Goal: Use online tool/utility: Utilize a website feature to perform a specific function

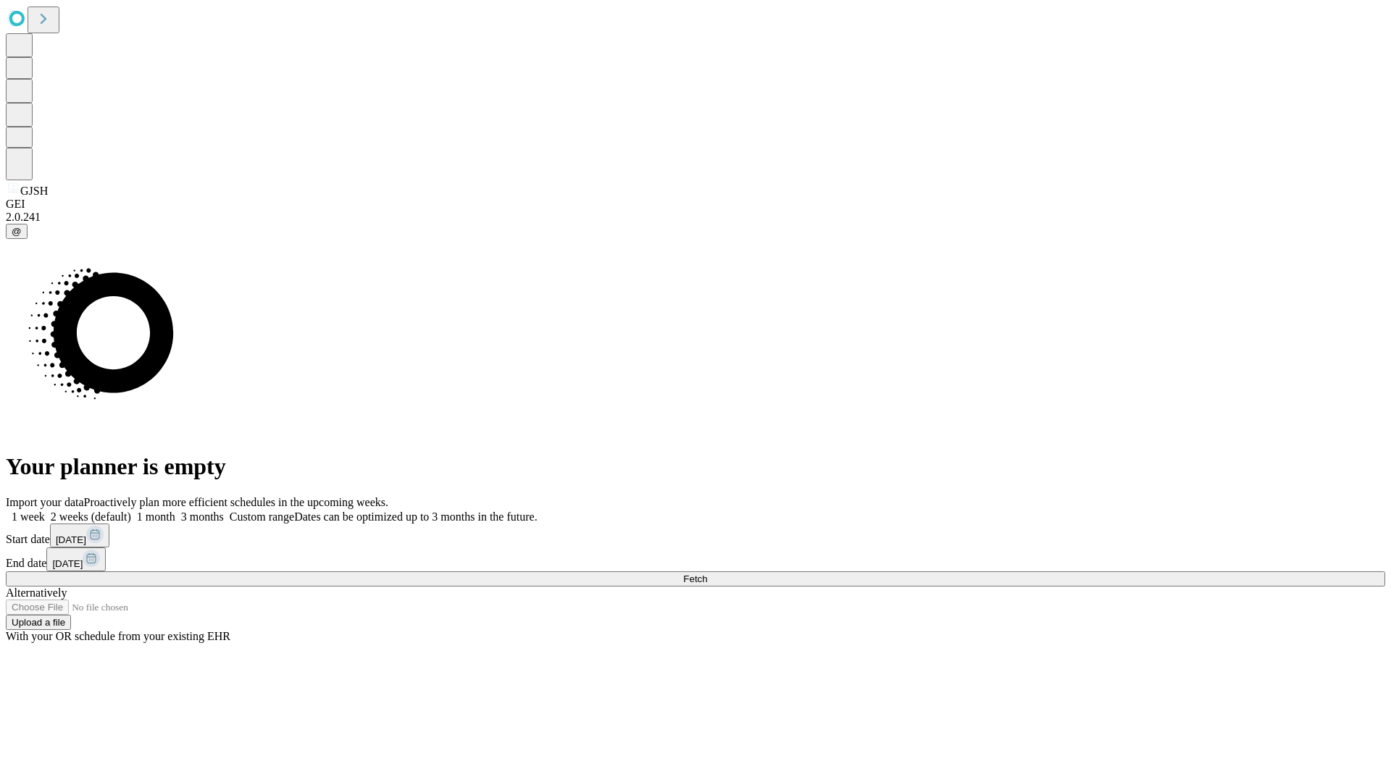
click at [707, 574] on span "Fetch" at bounding box center [695, 579] width 24 height 11
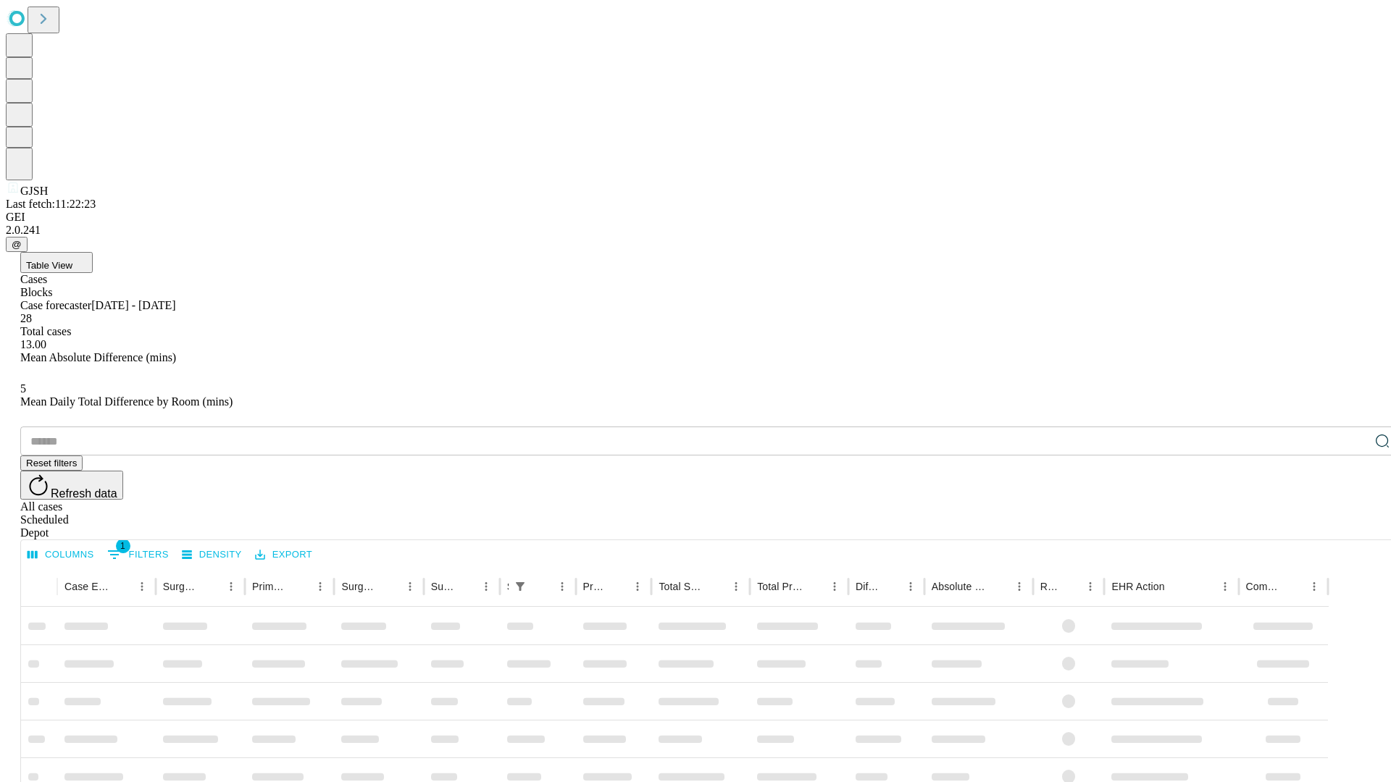
click at [72, 260] on span "Table View" at bounding box center [49, 265] width 46 height 11
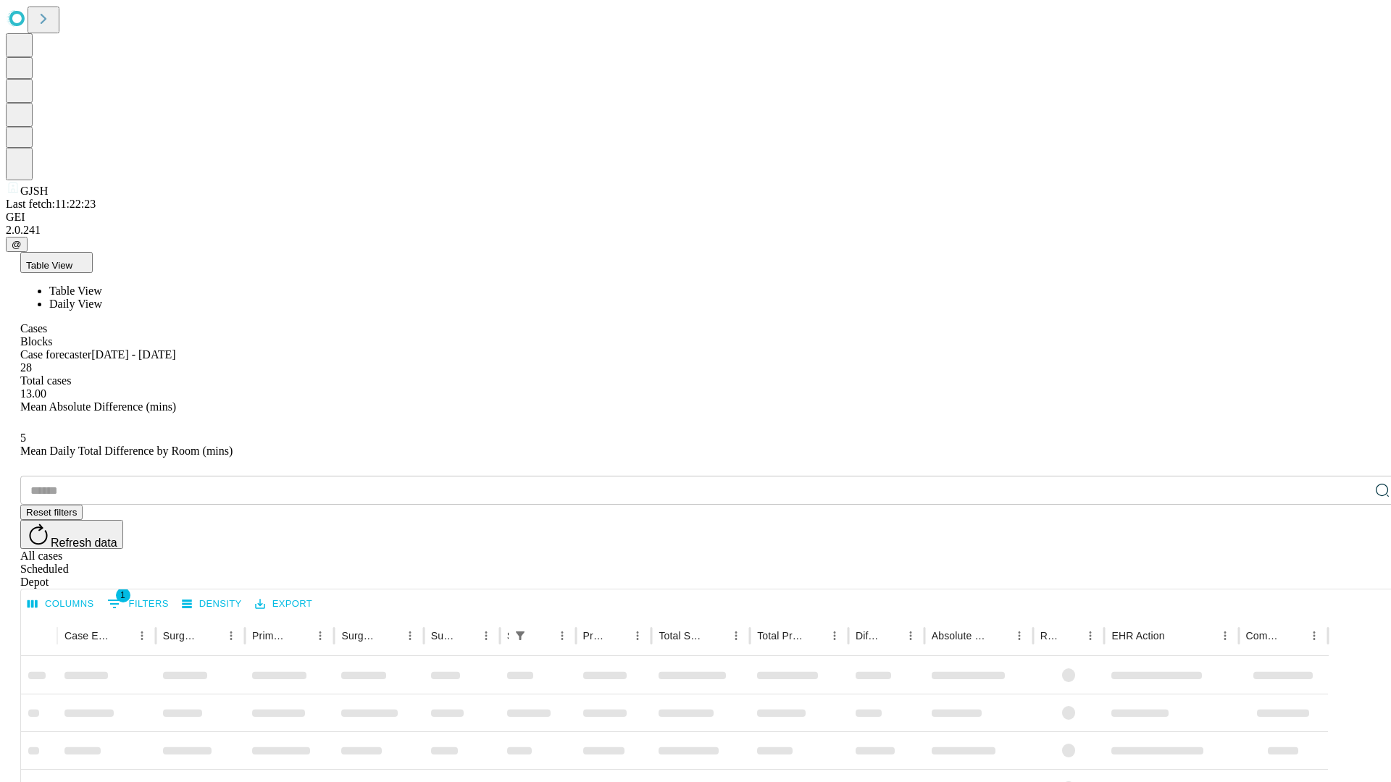
click at [102, 298] on span "Daily View" at bounding box center [75, 304] width 53 height 12
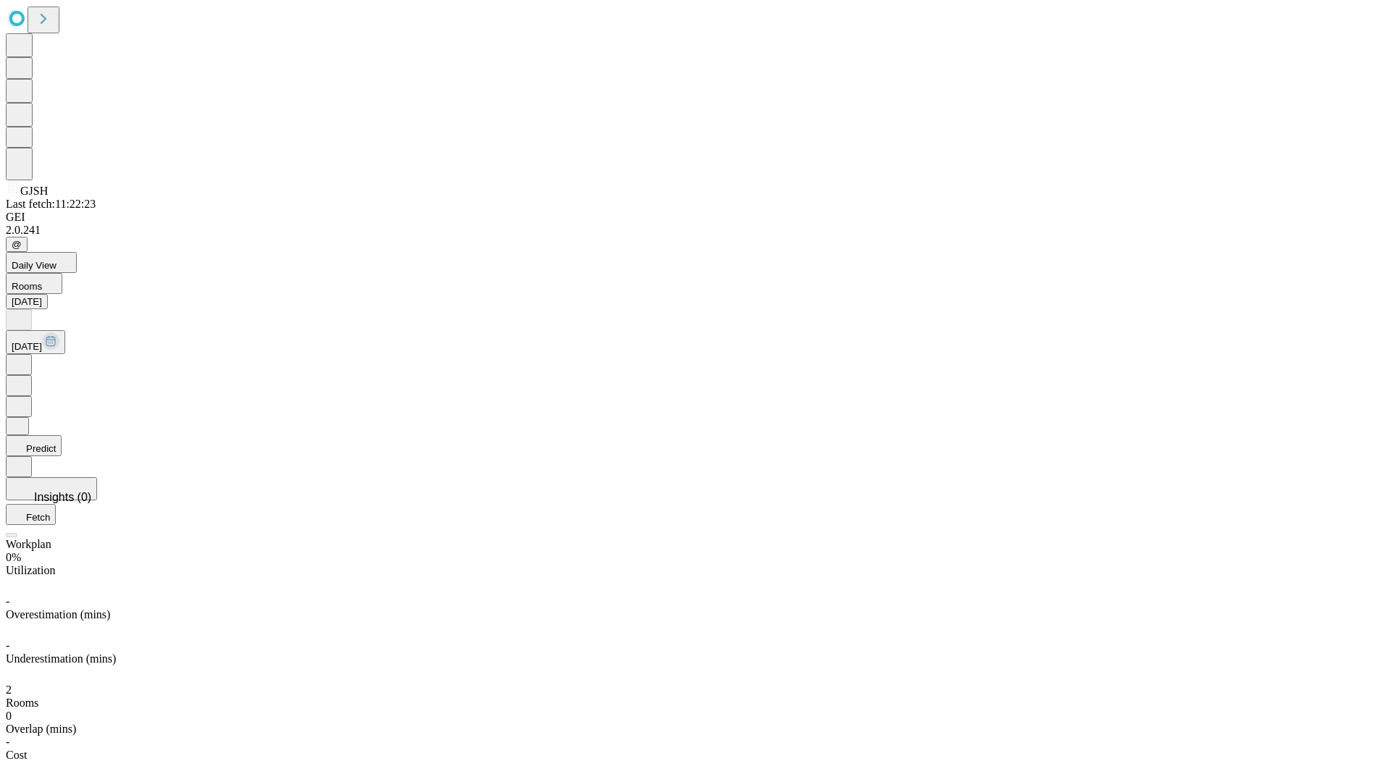
click at [62, 435] on button "Predict" at bounding box center [34, 445] width 56 height 21
